Goal: Task Accomplishment & Management: Use online tool/utility

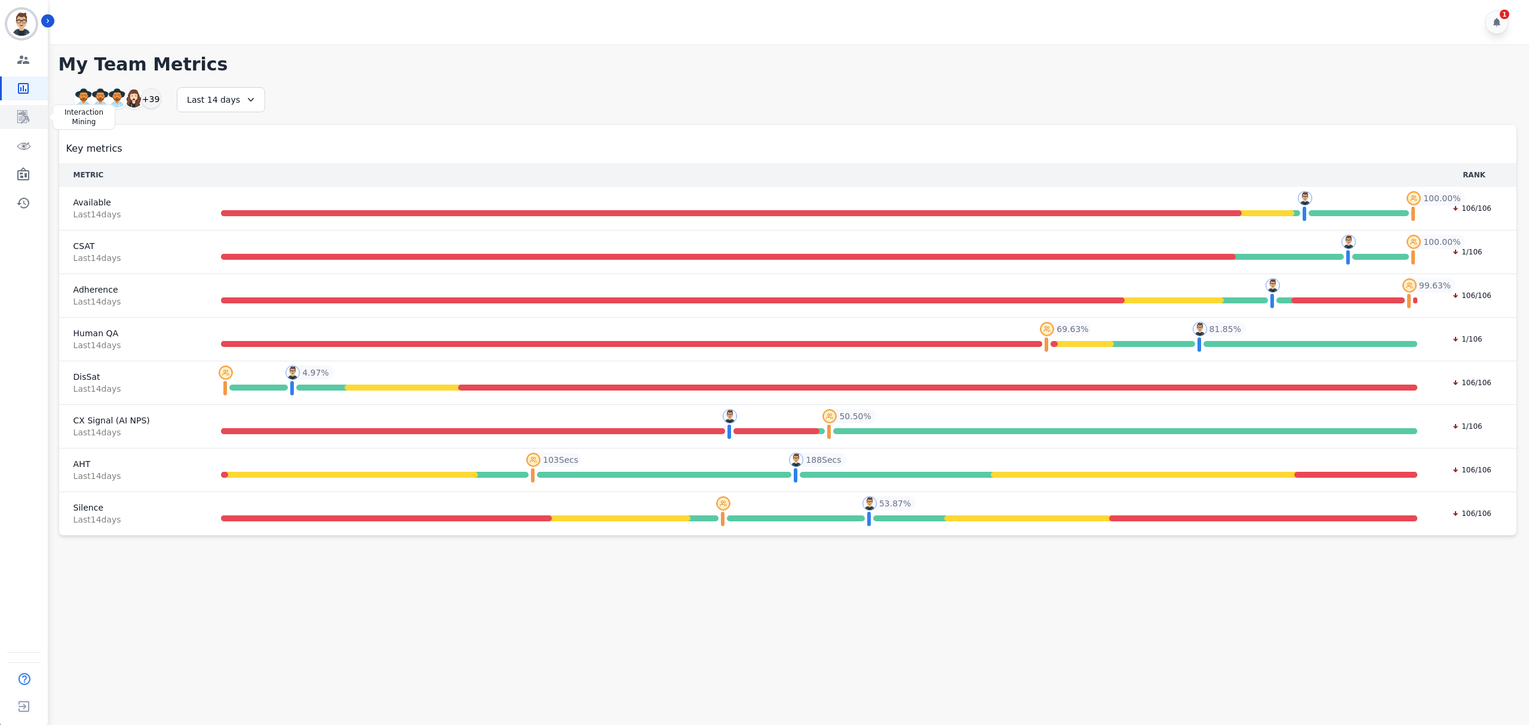
click at [26, 115] on icon "Sidebar" at bounding box center [23, 117] width 14 height 14
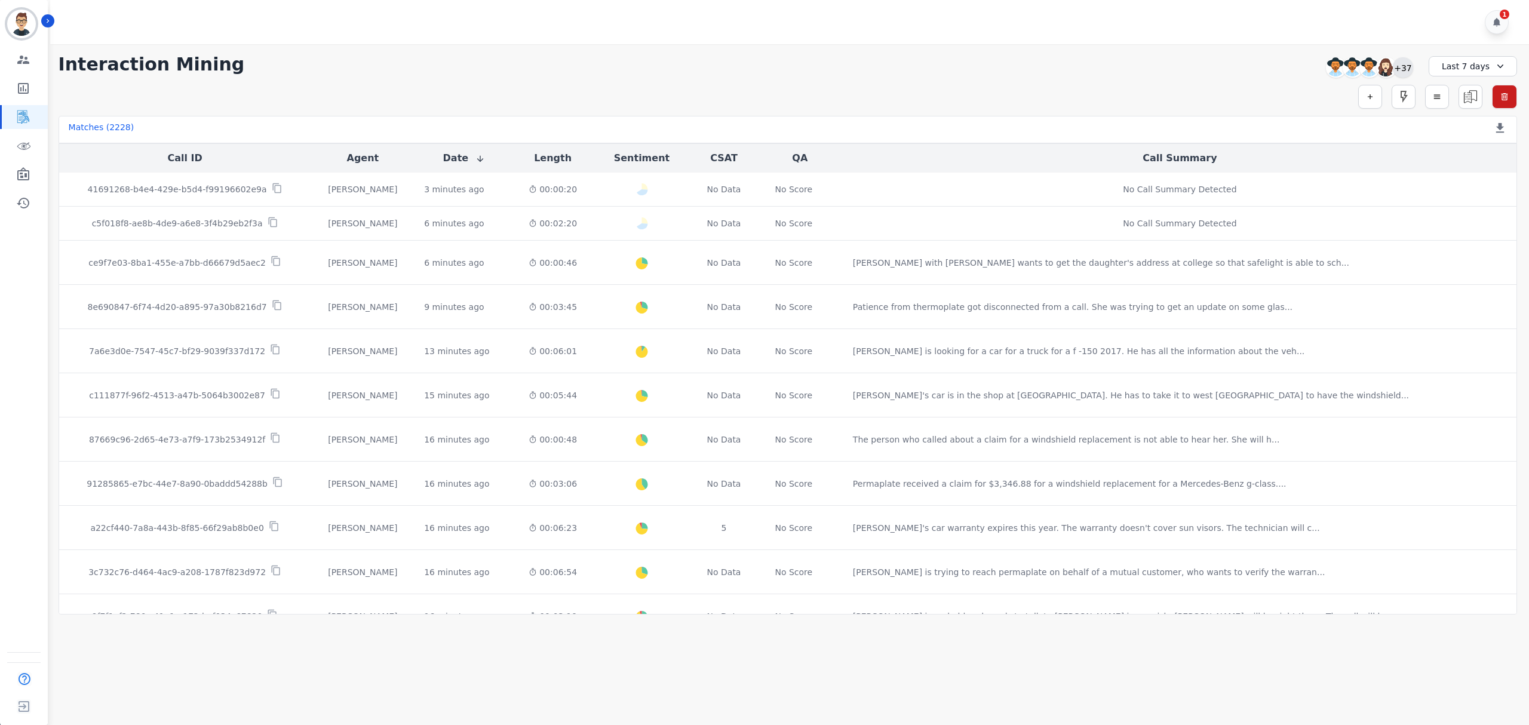
click at [1409, 65] on div "+37" at bounding box center [1403, 67] width 20 height 20
click at [1341, 278] on div "Apply" at bounding box center [1347, 278] width 43 height 22
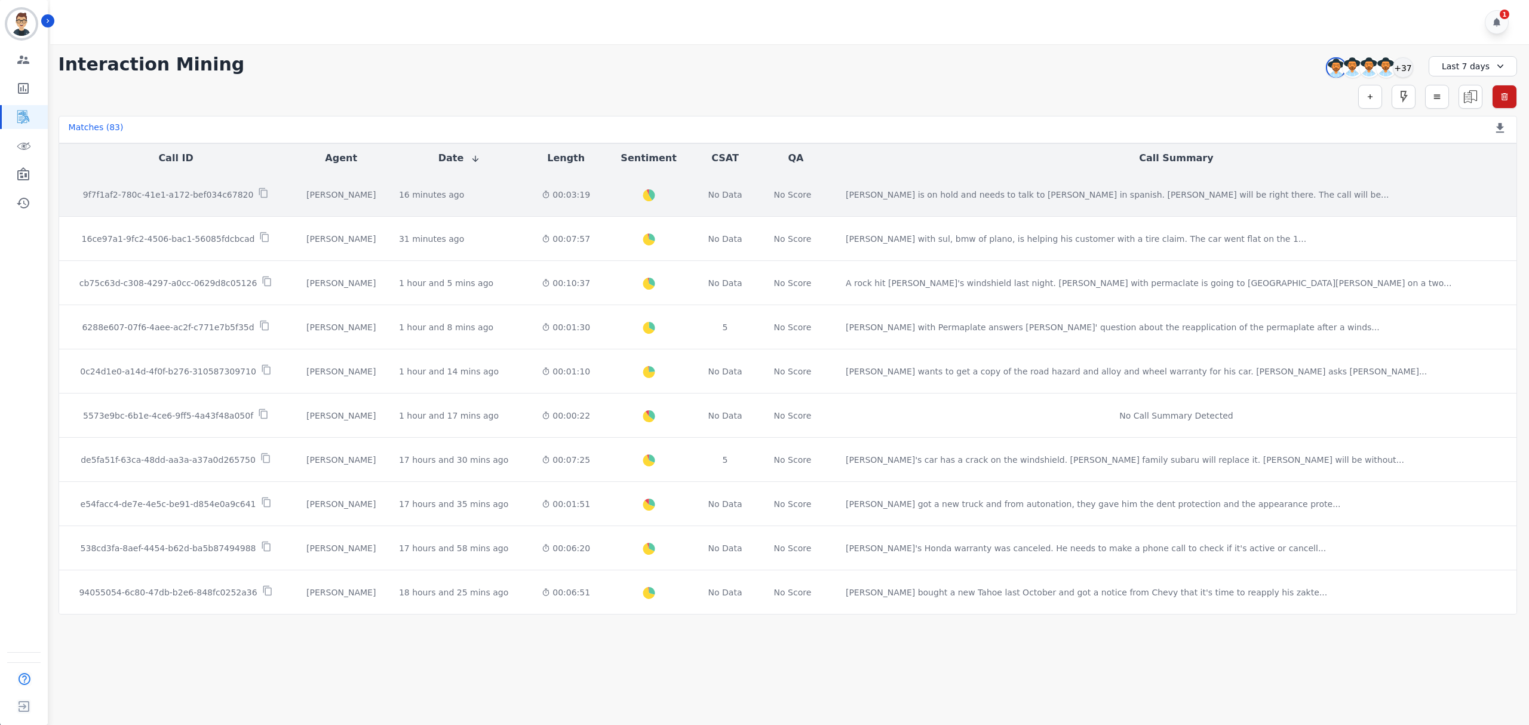
click at [593, 194] on div "00:03:19" at bounding box center [566, 195] width 54 height 12
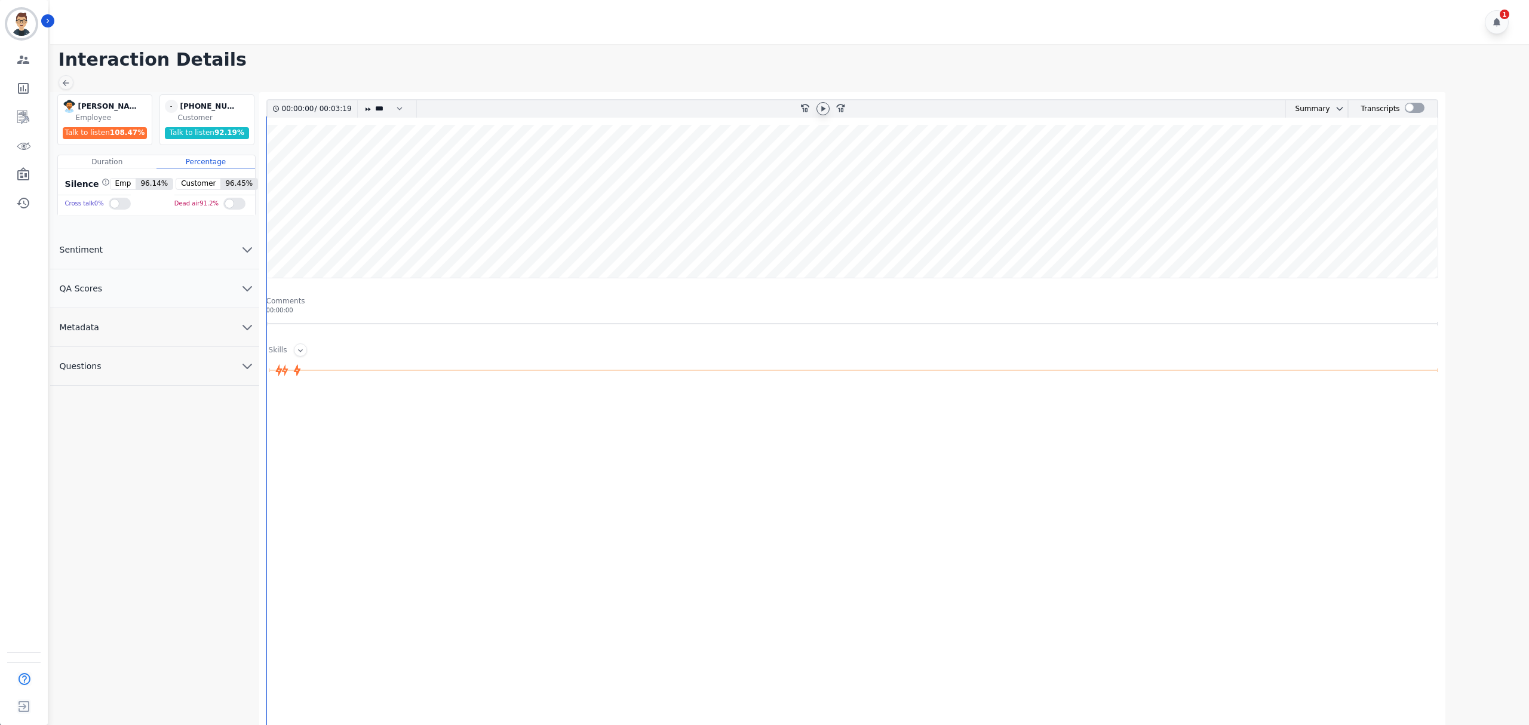
click at [827, 110] on icon at bounding box center [823, 109] width 10 height 10
click at [1256, 108] on div "Summary" at bounding box center [1249, 108] width 44 height 17
click at [1260, 108] on div "Summary" at bounding box center [1249, 108] width 44 height 17
click at [1276, 112] on icon "chevron down" at bounding box center [1281, 109] width 10 height 10
click at [414, 176] on wave at bounding box center [852, 201] width 1171 height 153
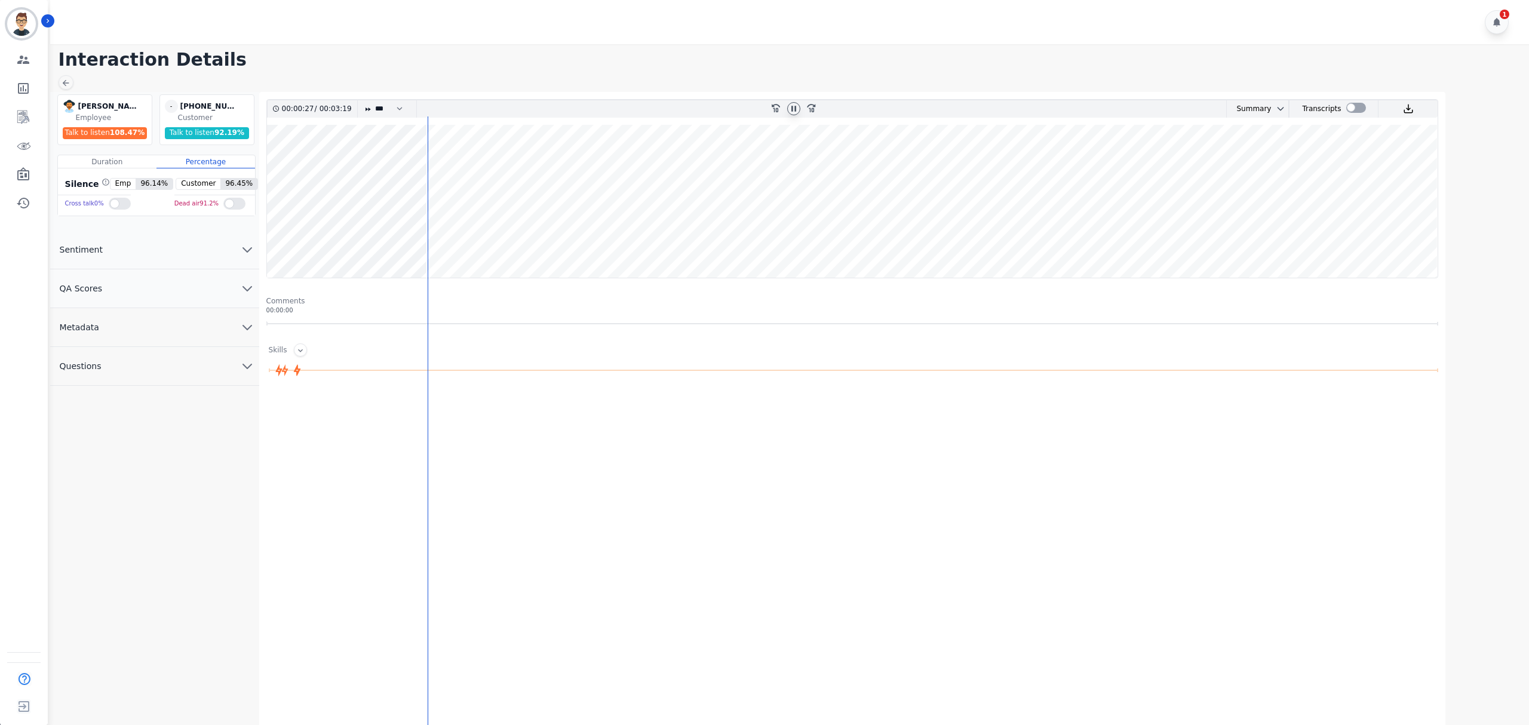
click at [791, 106] on icon at bounding box center [794, 109] width 10 height 10
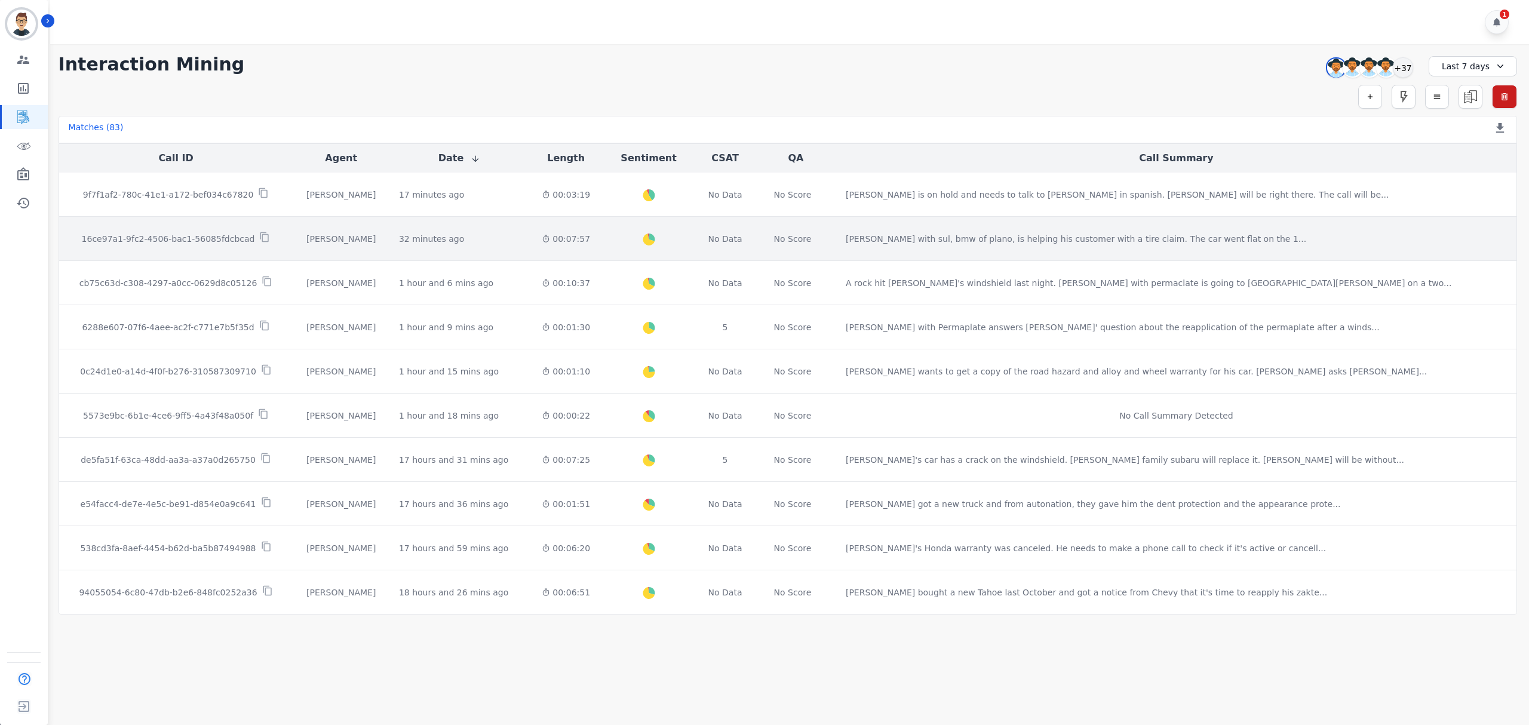
click at [603, 247] on td "00:07:57" at bounding box center [565, 239] width 73 height 44
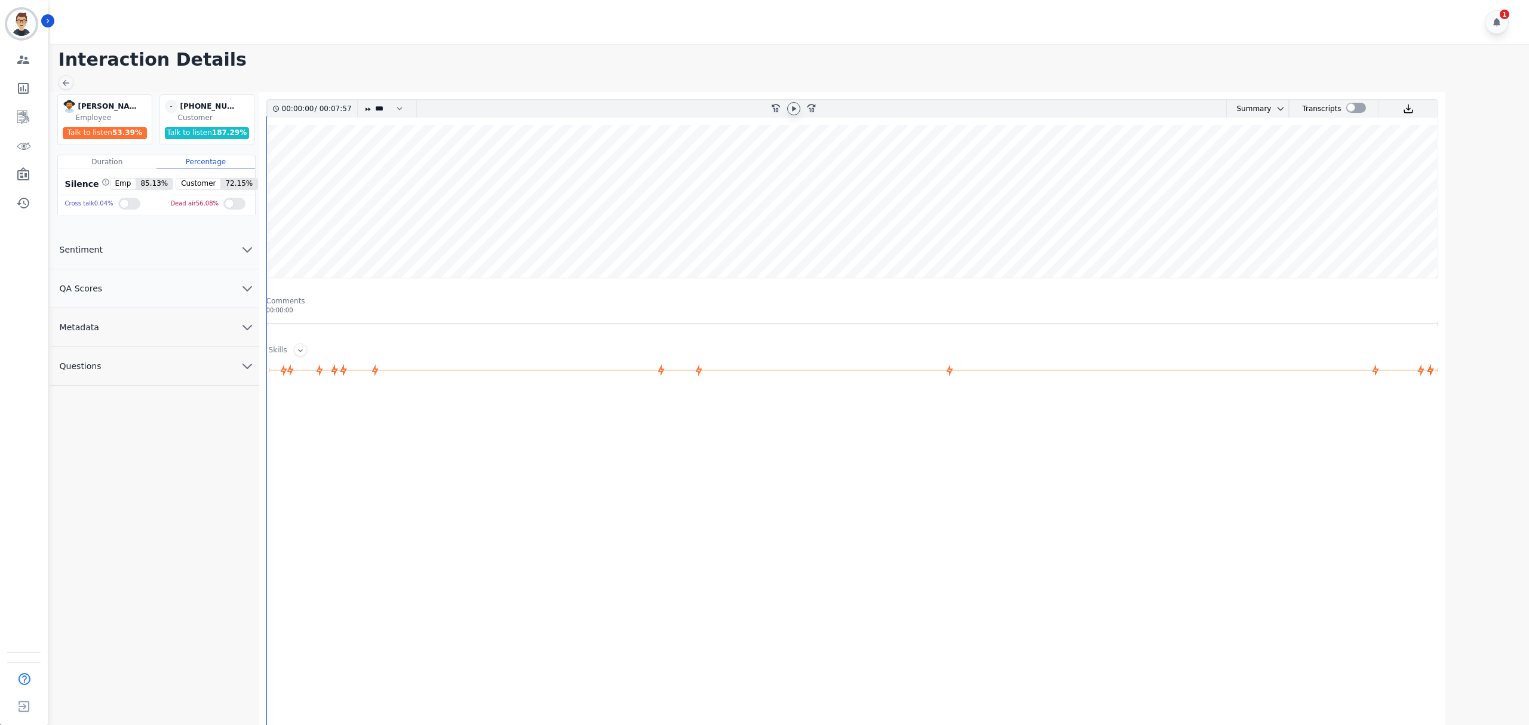
click at [791, 109] on icon at bounding box center [794, 109] width 10 height 10
click at [428, 241] on wave at bounding box center [852, 201] width 1171 height 153
click at [505, 243] on wave at bounding box center [852, 201] width 1171 height 153
click at [510, 243] on wave at bounding box center [852, 201] width 1171 height 153
click at [777, 239] on wave at bounding box center [852, 201] width 1171 height 153
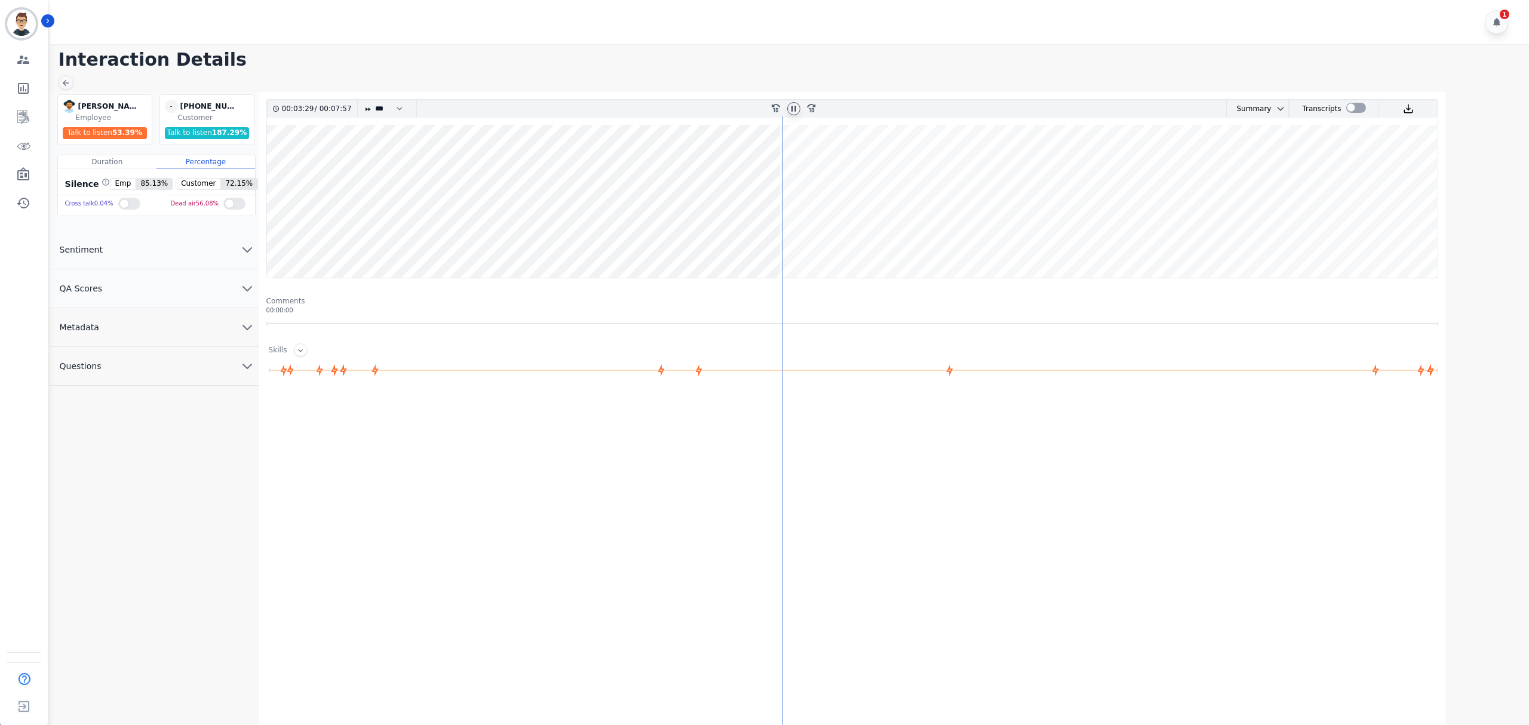
click at [808, 241] on wave at bounding box center [852, 201] width 1171 height 153
click at [842, 240] on wave at bounding box center [852, 201] width 1171 height 153
click at [899, 242] on wave at bounding box center [852, 201] width 1171 height 153
click at [940, 239] on wave at bounding box center [852, 201] width 1171 height 153
click at [1040, 241] on wave at bounding box center [852, 201] width 1171 height 153
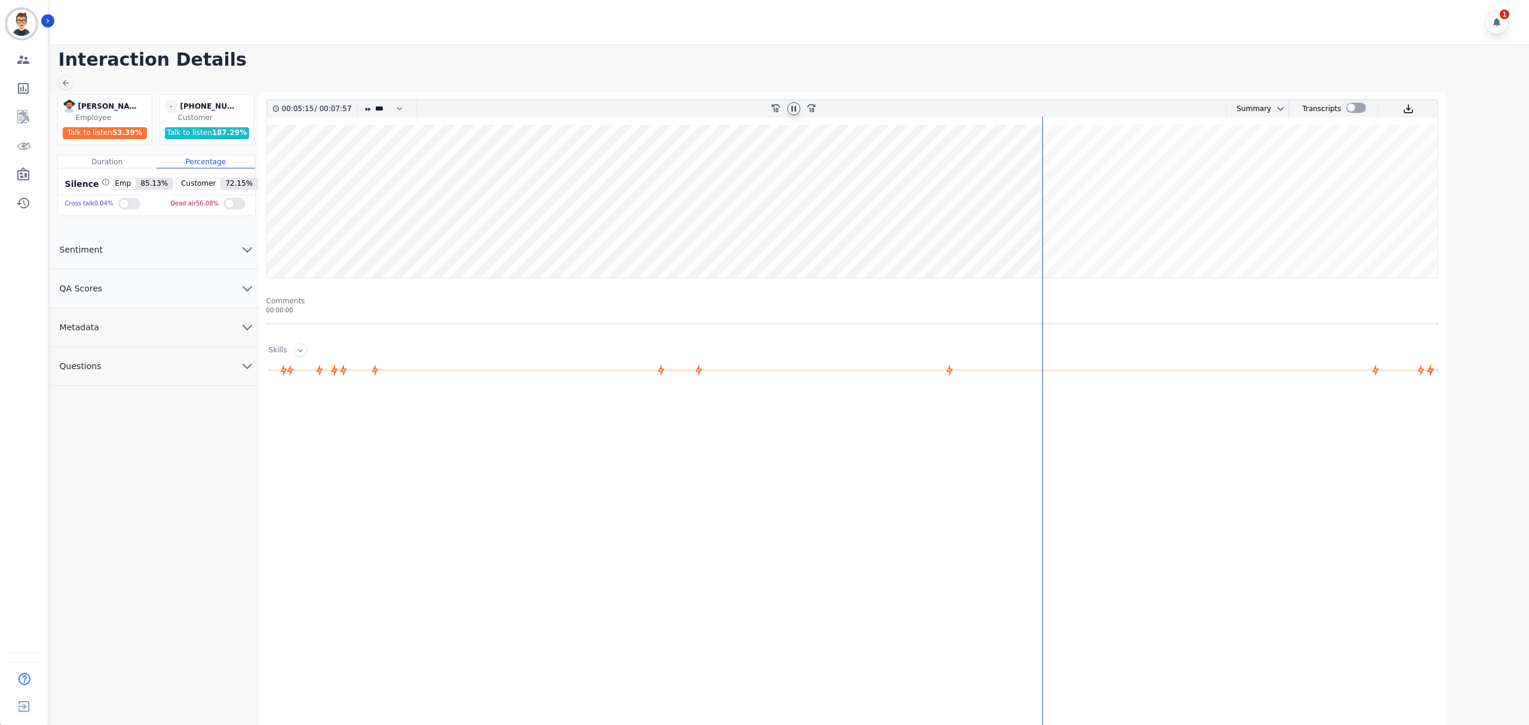
click at [1090, 239] on wave at bounding box center [852, 201] width 1171 height 153
click at [1233, 240] on wave at bounding box center [852, 201] width 1171 height 153
click at [1264, 239] on wave at bounding box center [852, 201] width 1171 height 153
click at [1293, 237] on wave at bounding box center [852, 201] width 1171 height 153
click at [1317, 241] on wave at bounding box center [852, 201] width 1171 height 153
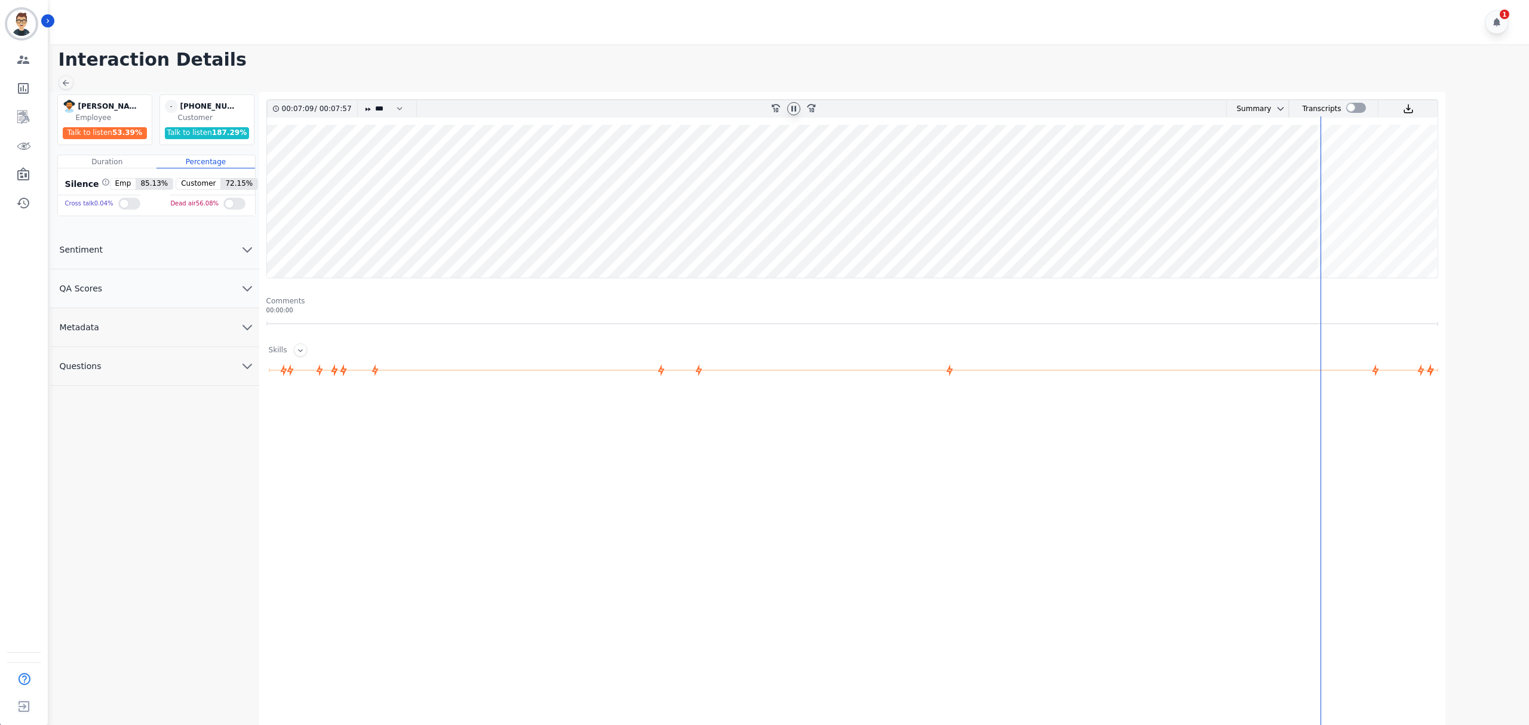
click at [1334, 245] on wave at bounding box center [852, 201] width 1171 height 153
click at [1387, 243] on wave at bounding box center [852, 201] width 1171 height 153
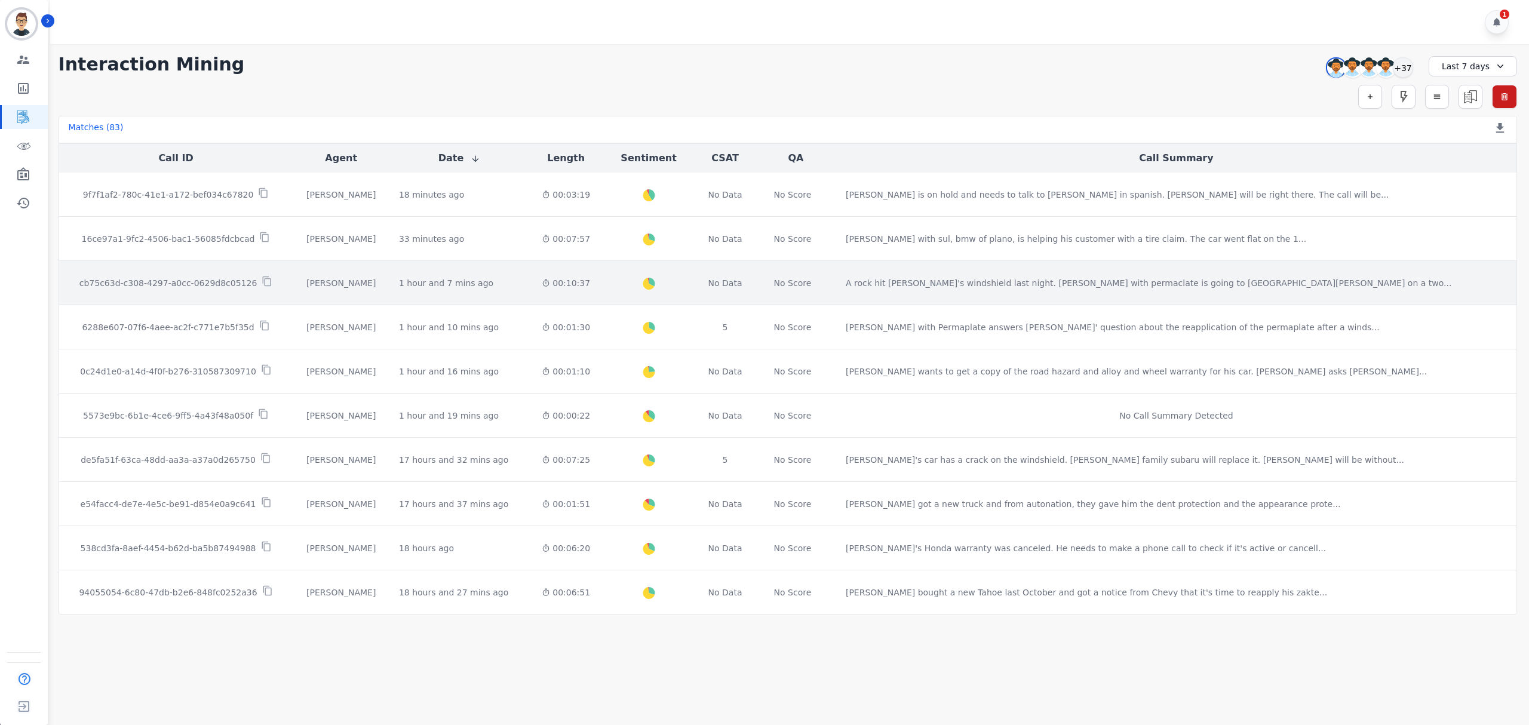
click at [520, 286] on div "1 hour and 7 mins ago Start at: [DATE] 8:08am" at bounding box center [459, 283] width 121 height 12
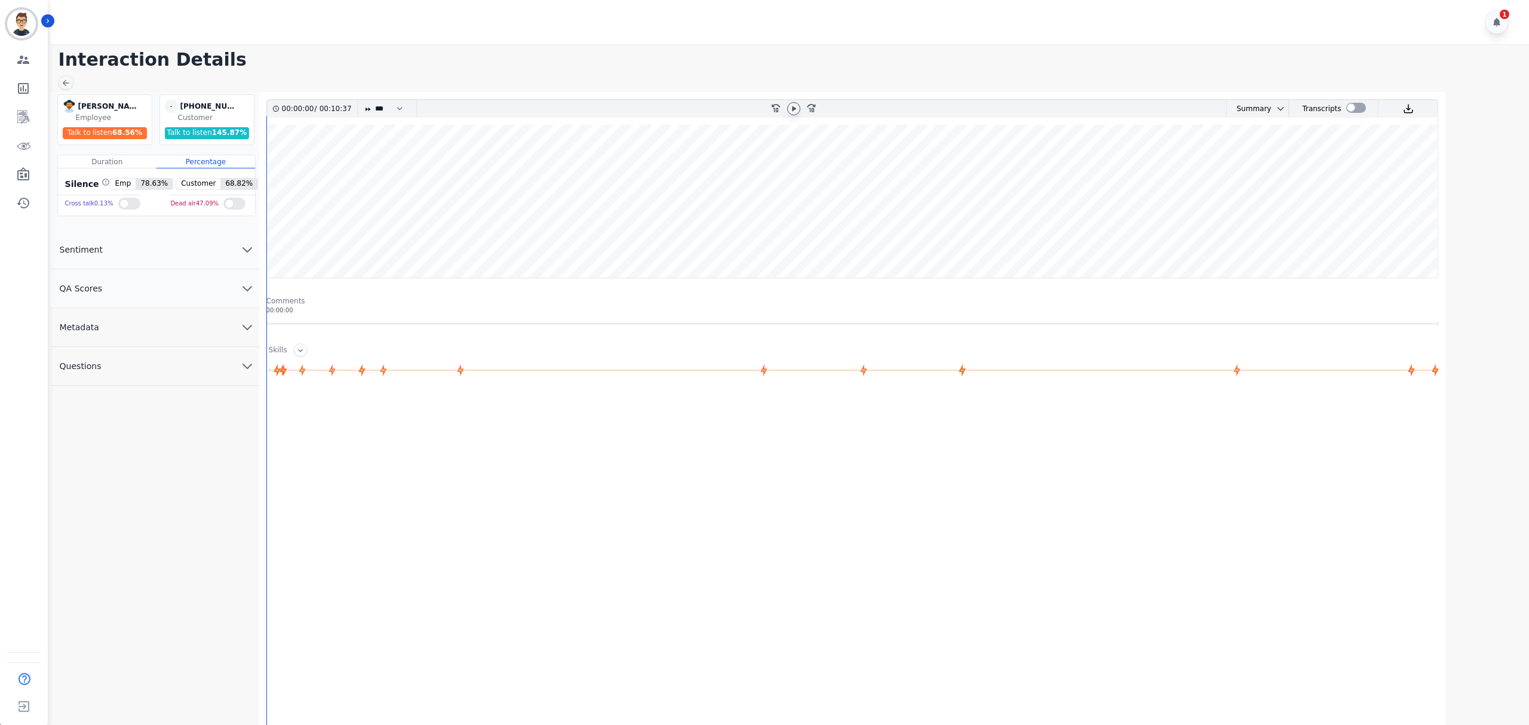
click at [791, 108] on icon at bounding box center [794, 109] width 10 height 10
click at [357, 233] on wave at bounding box center [852, 201] width 1171 height 153
click at [443, 237] on wave at bounding box center [852, 201] width 1171 height 153
click at [455, 240] on wave at bounding box center [852, 201] width 1171 height 153
click at [517, 241] on wave at bounding box center [852, 201] width 1171 height 153
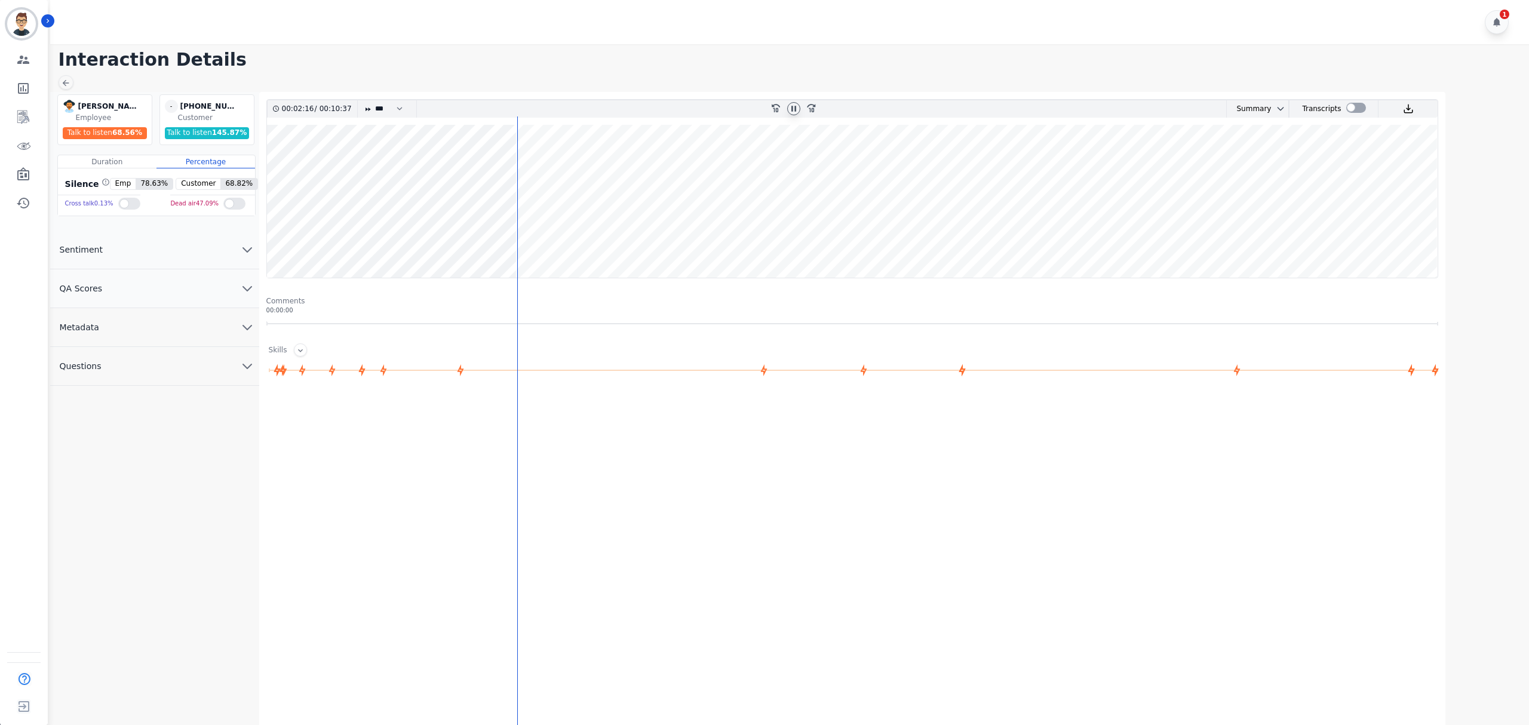
click at [533, 241] on wave at bounding box center [852, 201] width 1171 height 153
click at [517, 237] on wave at bounding box center [852, 201] width 1171 height 153
click at [535, 239] on wave at bounding box center [852, 201] width 1171 height 153
click at [794, 106] on icon at bounding box center [794, 109] width 10 height 10
click at [816, 493] on div at bounding box center [855, 515] width 1178 height 239
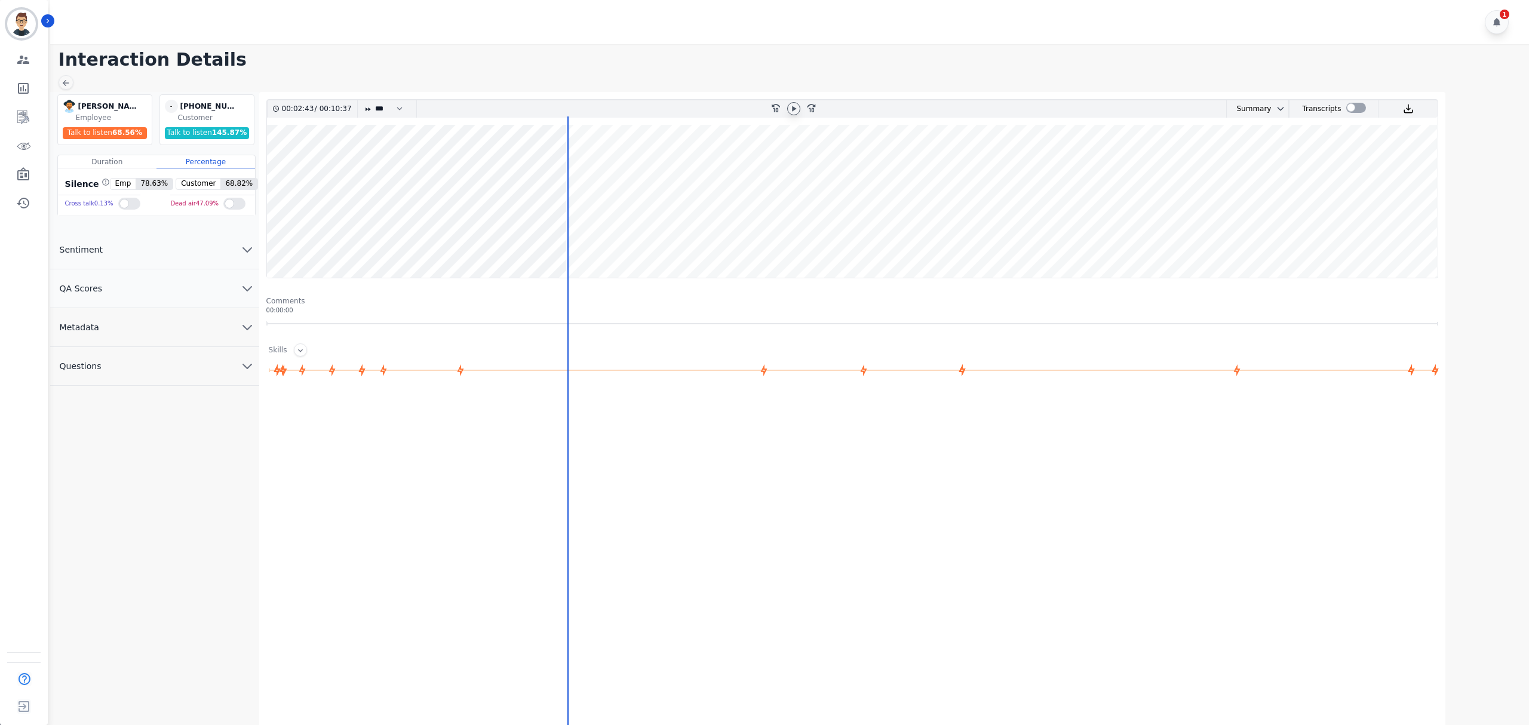
click at [658, 39] on div "1" at bounding box center [791, 22] width 1483 height 44
click at [789, 108] on icon at bounding box center [794, 109] width 10 height 10
click at [672, 240] on wave at bounding box center [852, 201] width 1171 height 153
click at [711, 241] on wave at bounding box center [852, 201] width 1171 height 153
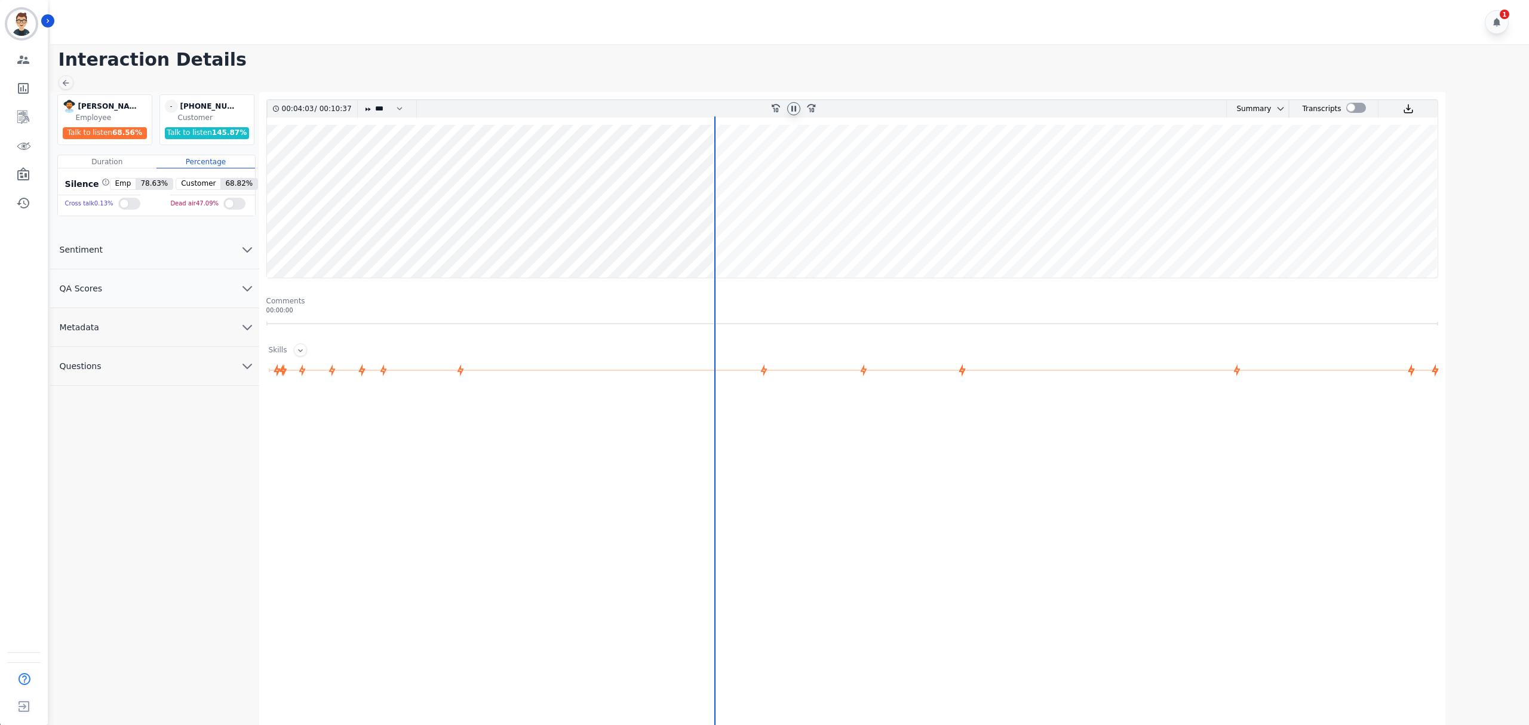
click at [725, 240] on wave at bounding box center [852, 201] width 1171 height 153
click at [753, 237] on wave at bounding box center [852, 201] width 1171 height 153
click at [842, 240] on wave at bounding box center [852, 201] width 1171 height 153
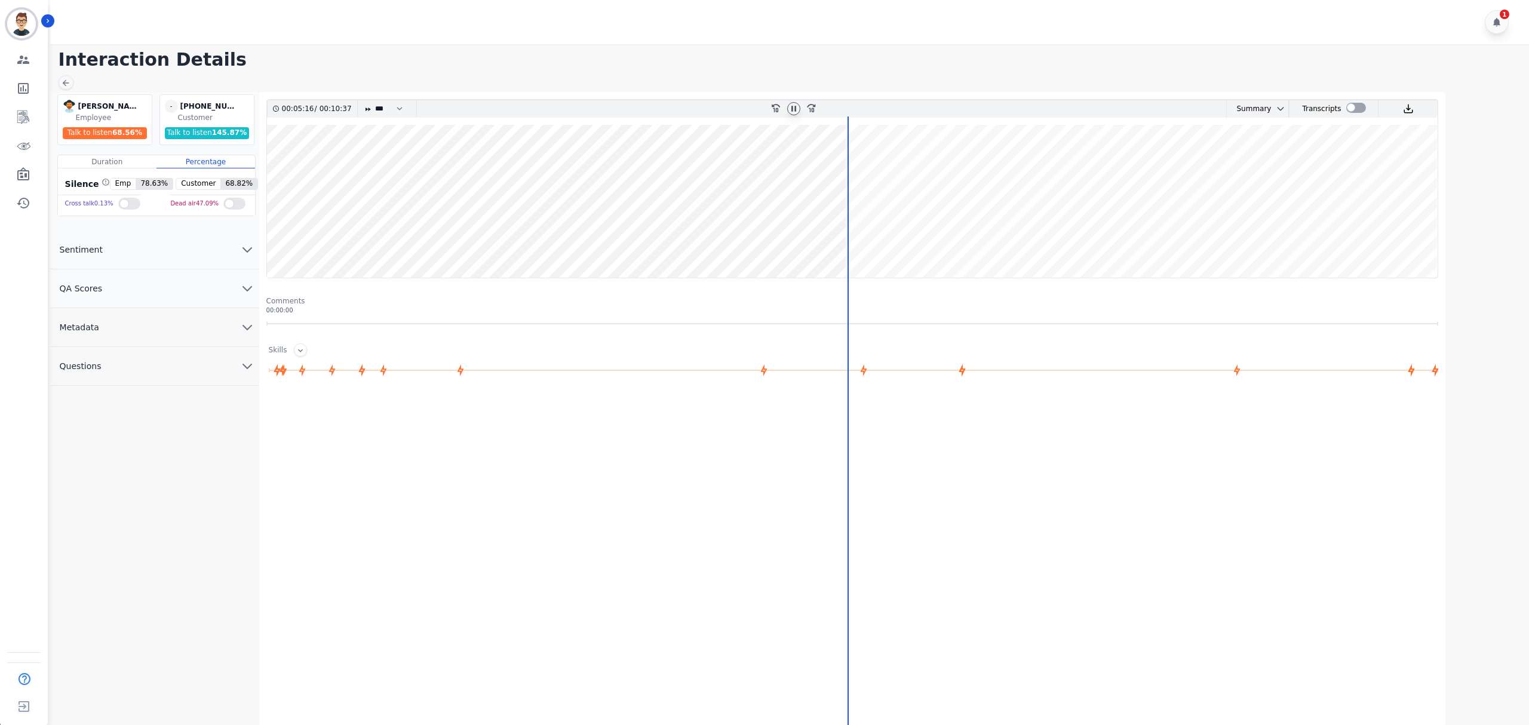
click at [856, 241] on wave at bounding box center [852, 201] width 1171 height 153
click at [873, 241] on wave at bounding box center [852, 201] width 1171 height 153
click at [916, 242] on wave at bounding box center [852, 201] width 1171 height 153
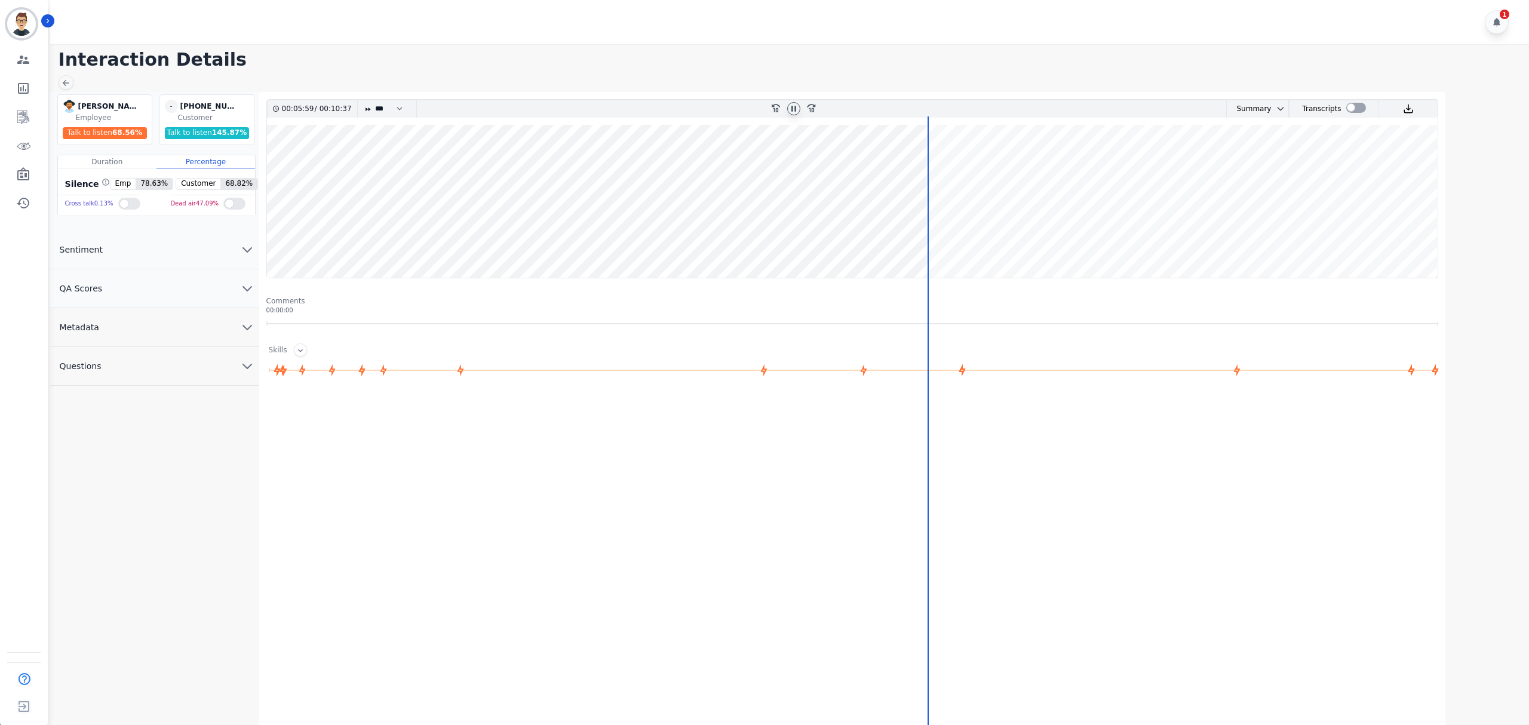
click at [980, 240] on wave at bounding box center [852, 201] width 1171 height 153
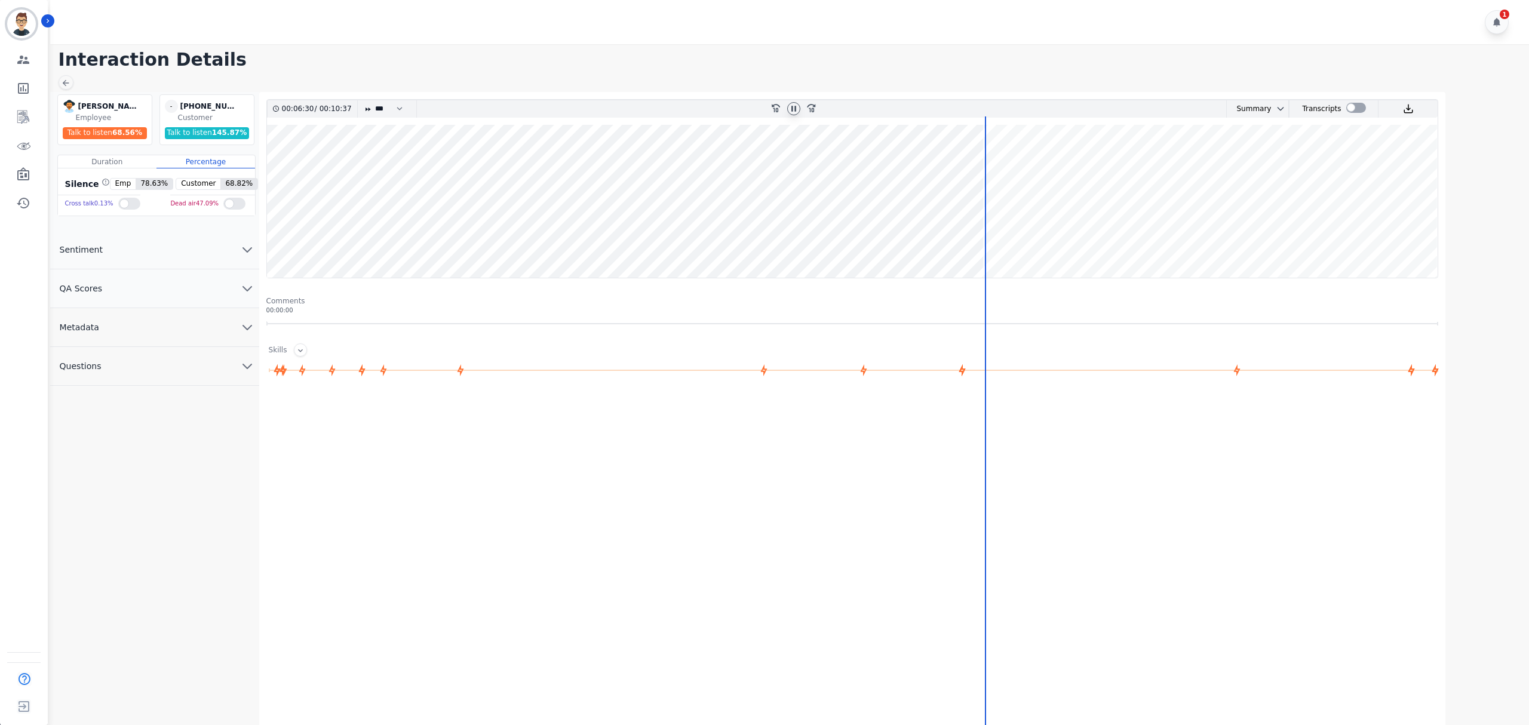
click at [1001, 240] on wave at bounding box center [852, 201] width 1171 height 153
click at [1043, 237] on wave at bounding box center [852, 201] width 1171 height 153
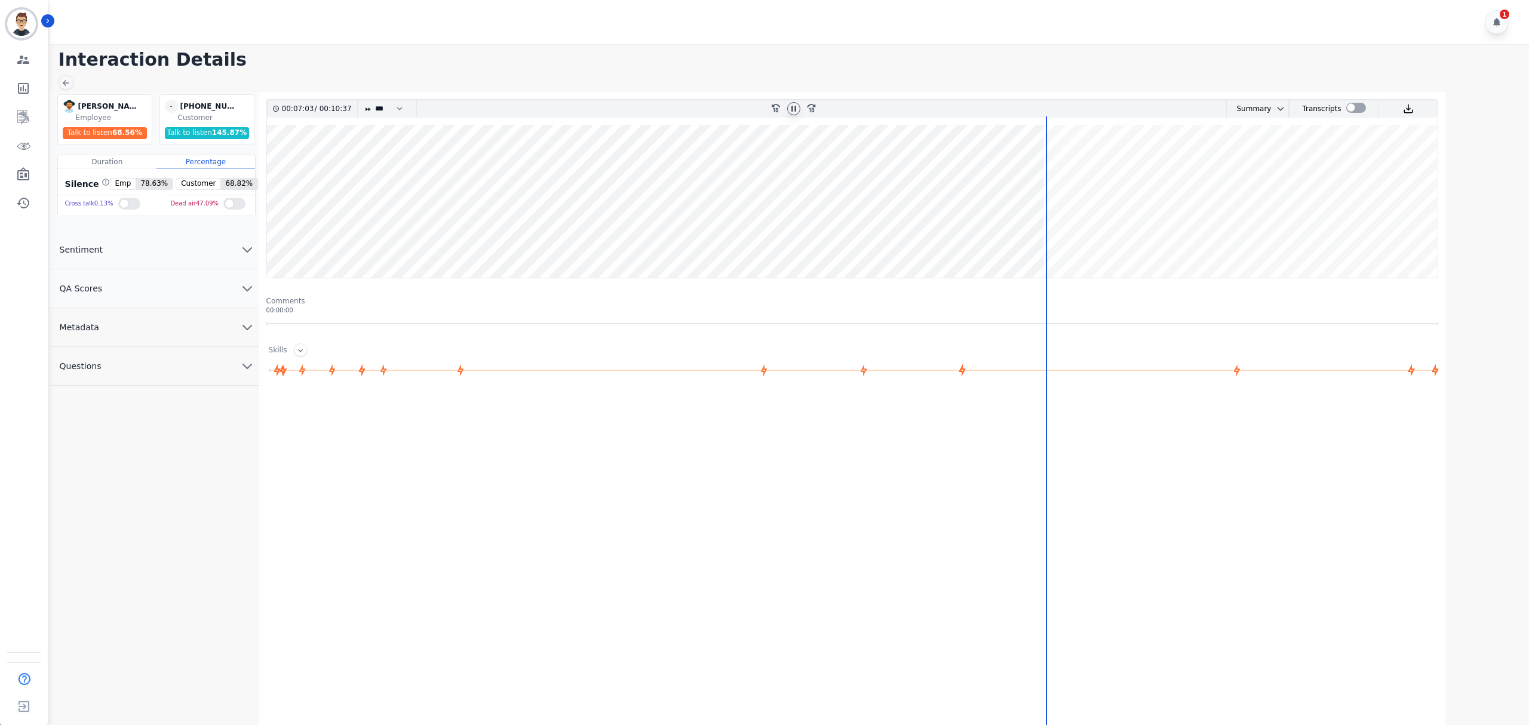
click at [1091, 244] on wave at bounding box center [852, 201] width 1171 height 153
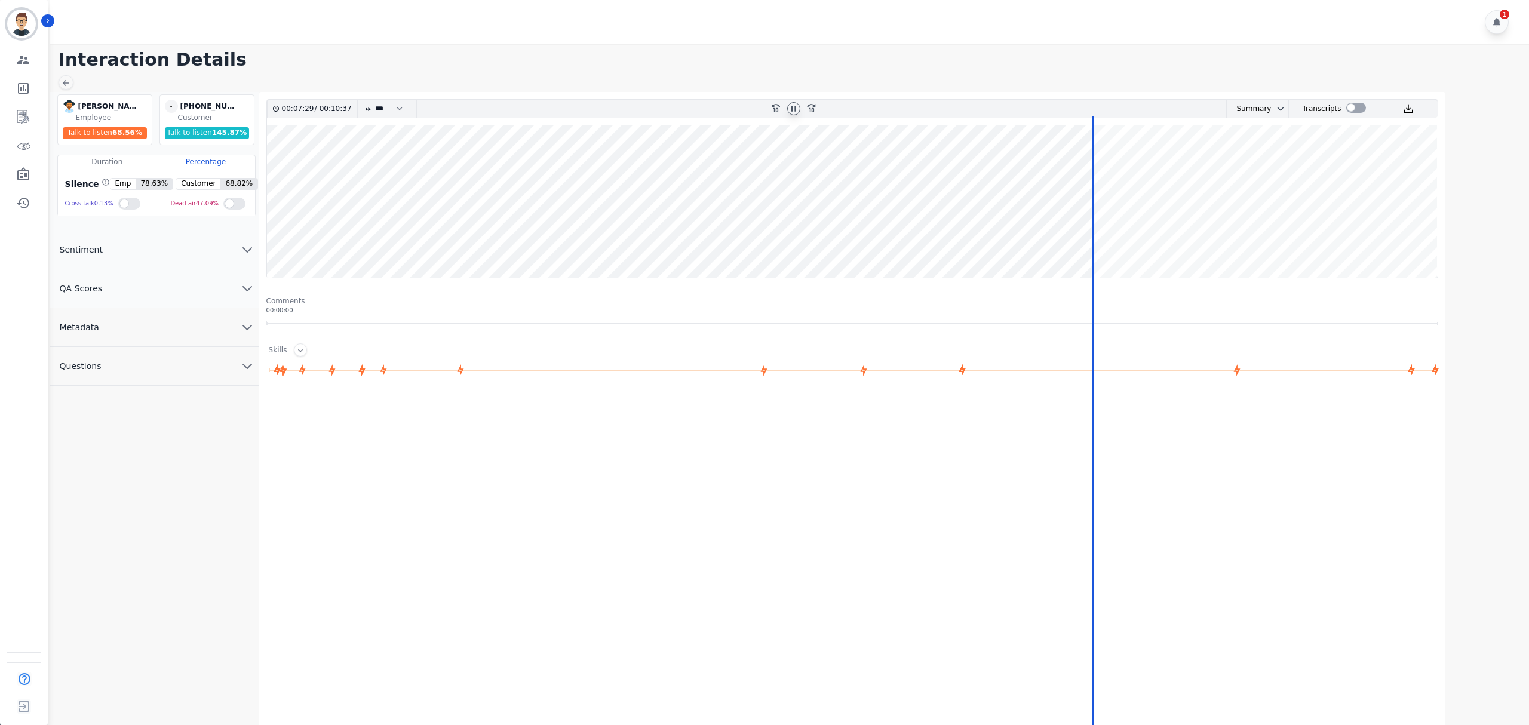
click at [1122, 240] on wave at bounding box center [852, 201] width 1171 height 153
click at [1227, 237] on wave at bounding box center [852, 201] width 1171 height 153
click at [1253, 238] on wave at bounding box center [852, 201] width 1171 height 153
click at [1093, 243] on wave at bounding box center [852, 201] width 1171 height 153
click at [1111, 242] on wave at bounding box center [852, 201] width 1171 height 153
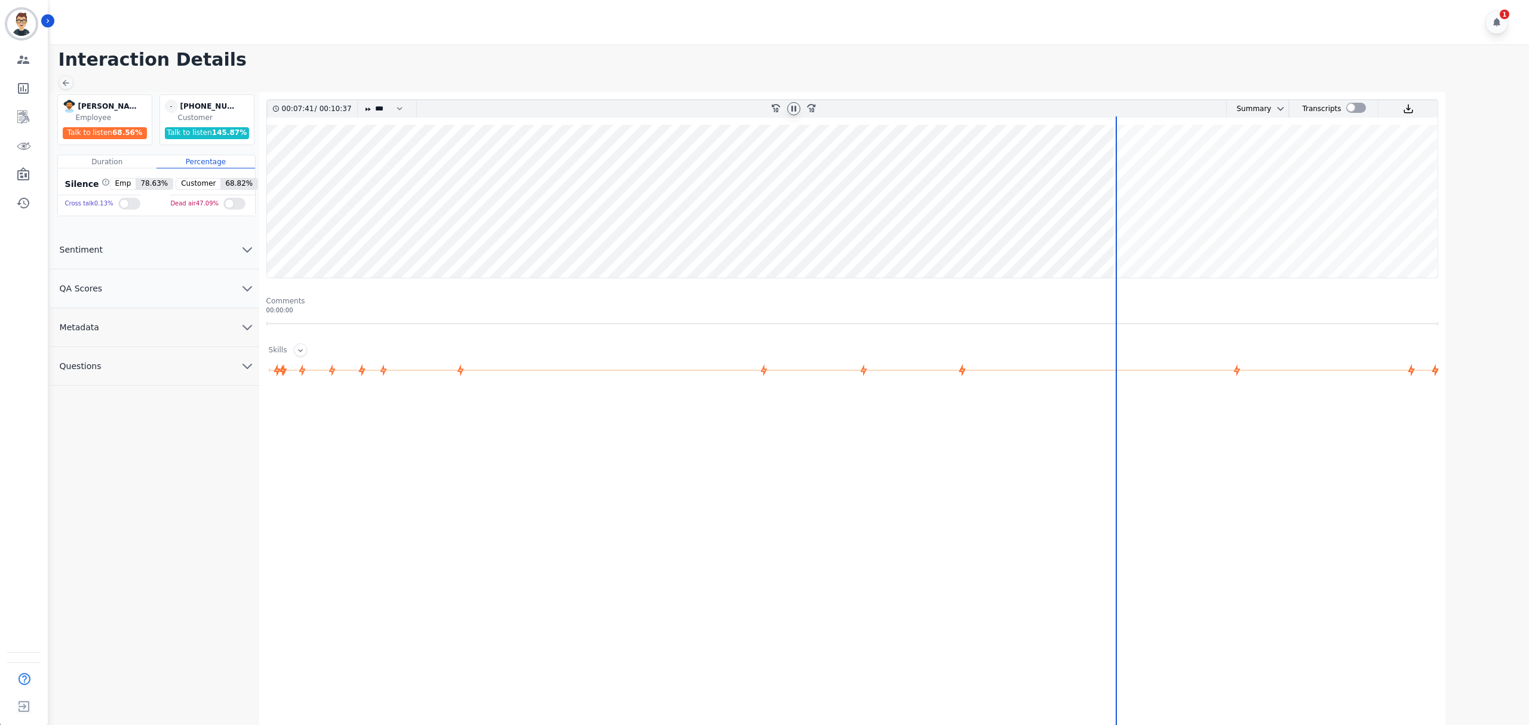
click at [1124, 240] on wave at bounding box center [852, 201] width 1171 height 153
click at [1229, 237] on wave at bounding box center [852, 201] width 1171 height 153
click at [1246, 241] on wave at bounding box center [852, 201] width 1171 height 153
click at [1253, 237] on wave at bounding box center [852, 201] width 1171 height 153
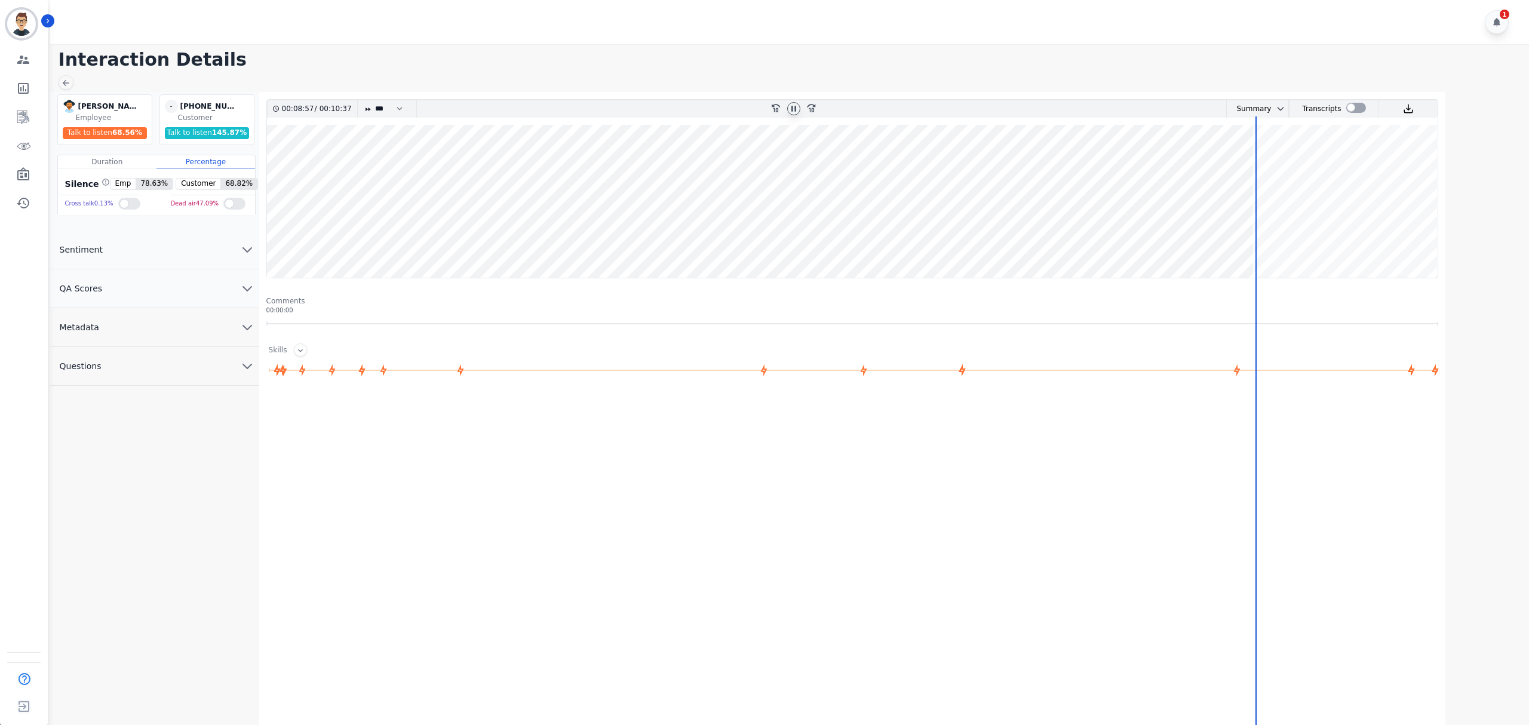
click at [1262, 242] on wave at bounding box center [852, 201] width 1171 height 153
click at [1308, 242] on wave at bounding box center [852, 201] width 1171 height 153
click at [1390, 249] on wave at bounding box center [852, 201] width 1171 height 153
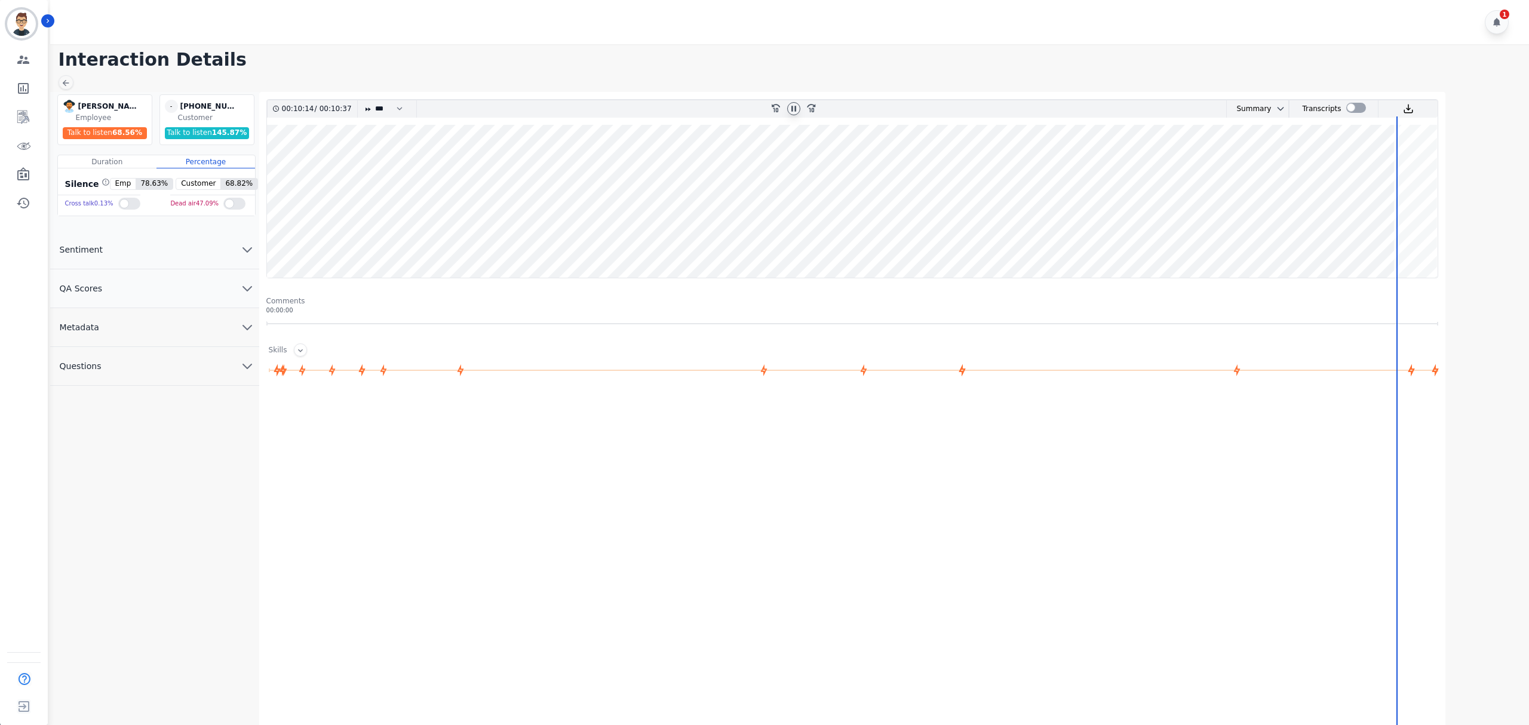
click at [1403, 242] on wave at bounding box center [852, 201] width 1171 height 153
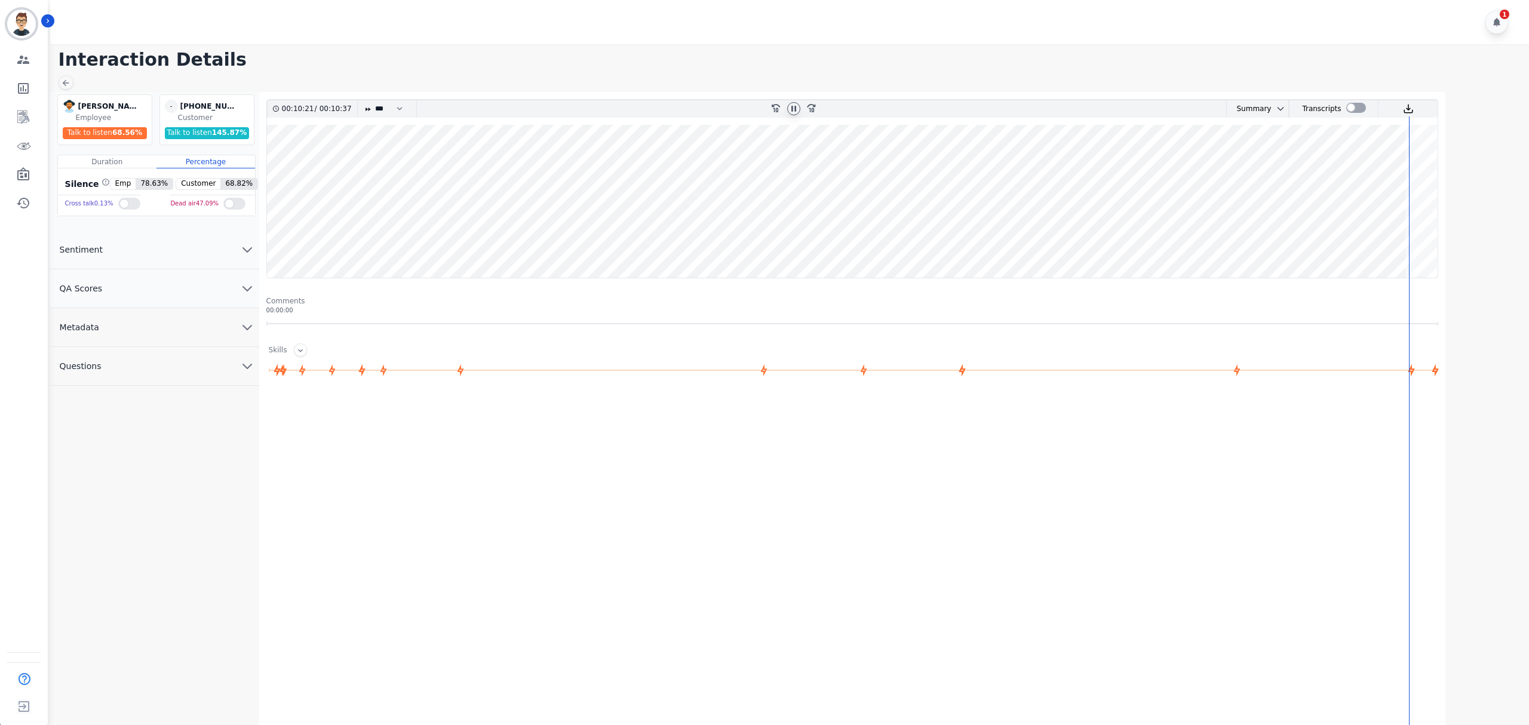
click at [1391, 244] on wave at bounding box center [852, 201] width 1171 height 153
click at [792, 110] on icon at bounding box center [794, 108] width 5 height 5
click at [306, 70] on main "Interaction Details [PERSON_NAME] [PERSON_NAME] Employee Talk to listen 68.56 %…" at bounding box center [788, 406] width 1483 height 725
click at [839, 82] on main "Interaction Details [PERSON_NAME] [PERSON_NAME] Employee Talk to listen 68.56 %…" at bounding box center [788, 406] width 1483 height 725
